Goal: Task Accomplishment & Management: Manage account settings

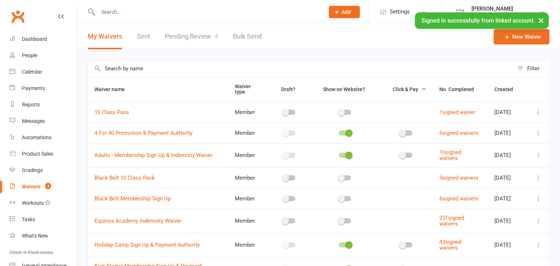
select select "50"
click at [35, 186] on div "Waivers" at bounding box center [31, 187] width 19 height 6
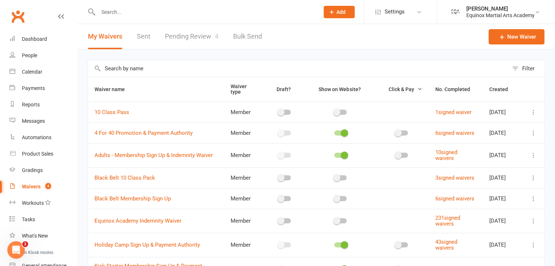
click at [39, 188] on div "Waivers" at bounding box center [31, 187] width 19 height 6
click at [183, 37] on link "Pending Review 4" at bounding box center [192, 36] width 54 height 25
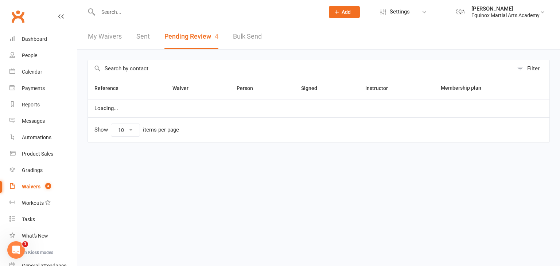
select select "50"
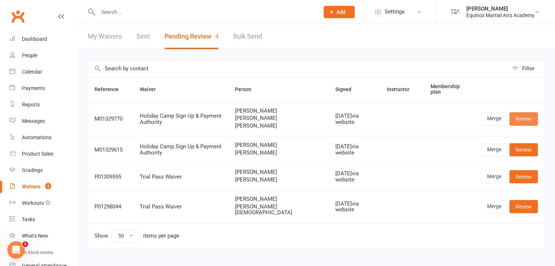
click at [525, 114] on link "Review" at bounding box center [523, 118] width 28 height 13
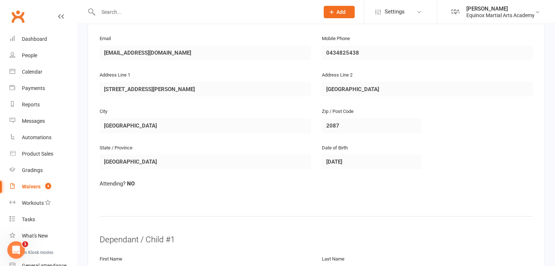
scroll to position [232, 0]
click at [41, 35] on link "Dashboard" at bounding box center [43, 39] width 68 height 16
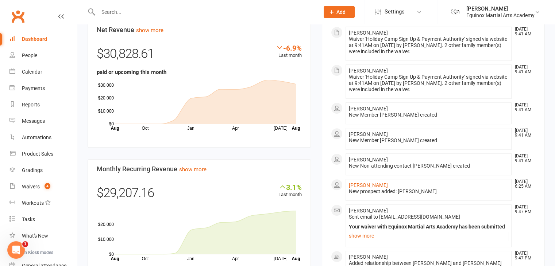
scroll to position [404, 0]
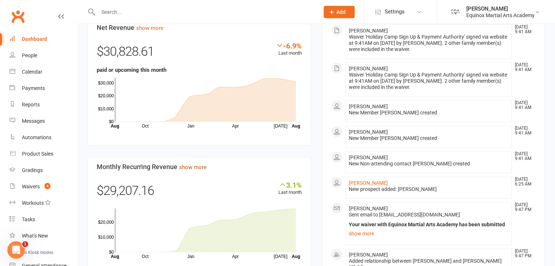
click at [200, 165] on link "show more" at bounding box center [192, 167] width 27 height 7
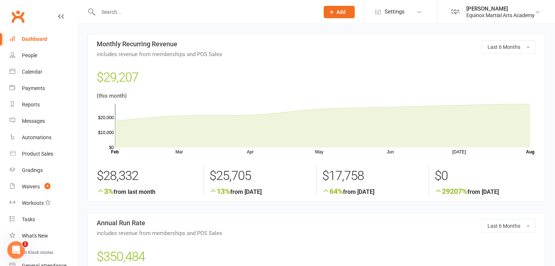
click at [39, 39] on div "Dashboard" at bounding box center [34, 39] width 25 height 6
